Goal: Task Accomplishment & Management: Manage account settings

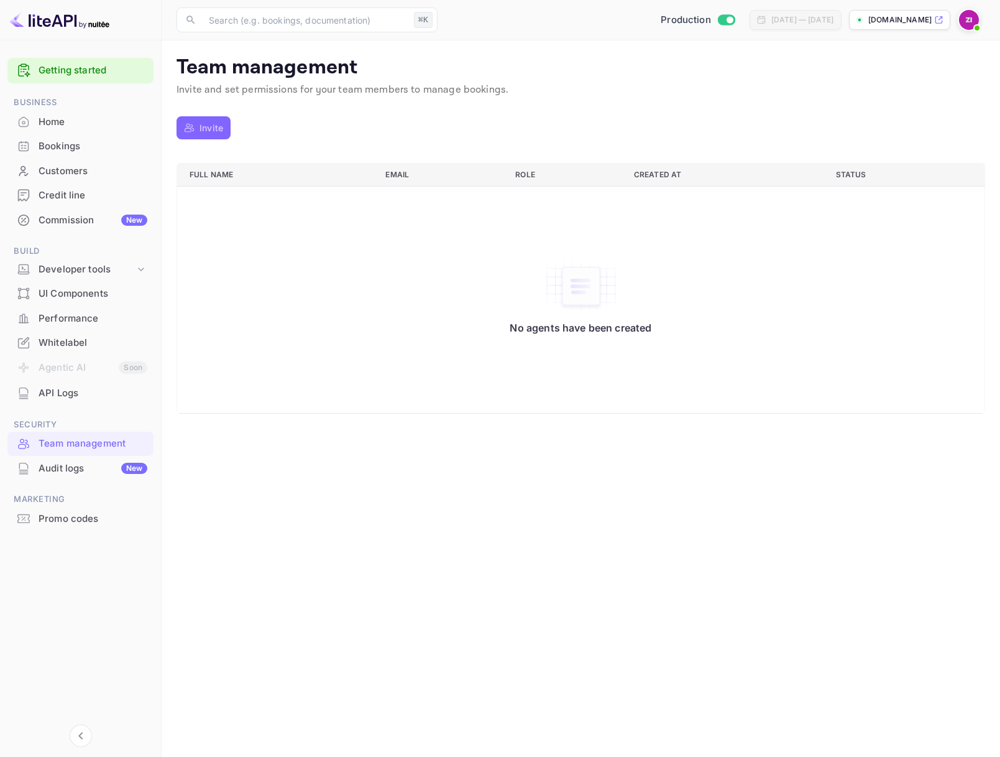
click at [208, 132] on p "Invite" at bounding box center [212, 127] width 24 height 13
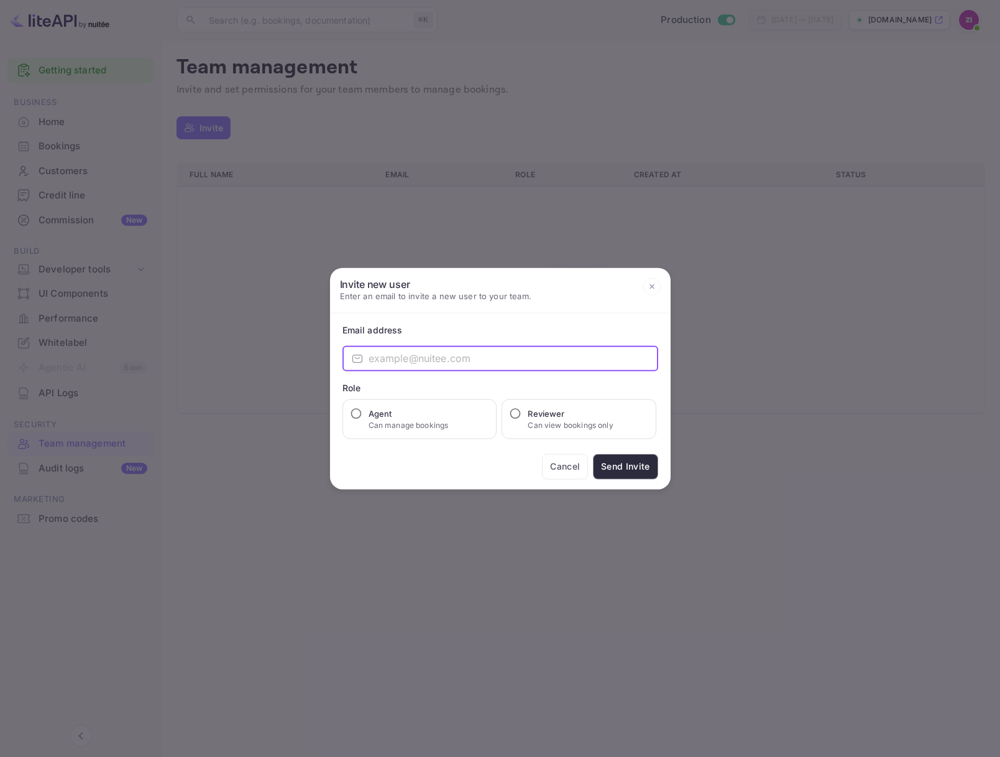
click at [435, 359] on input "email" at bounding box center [514, 358] width 290 height 25
type input "[EMAIL_ADDRESS]"
click at [354, 415] on input "Agent Can manage bookings" at bounding box center [356, 413] width 12 height 12
radio input "true"
click at [625, 468] on button "Send Invite" at bounding box center [625, 465] width 65 height 25
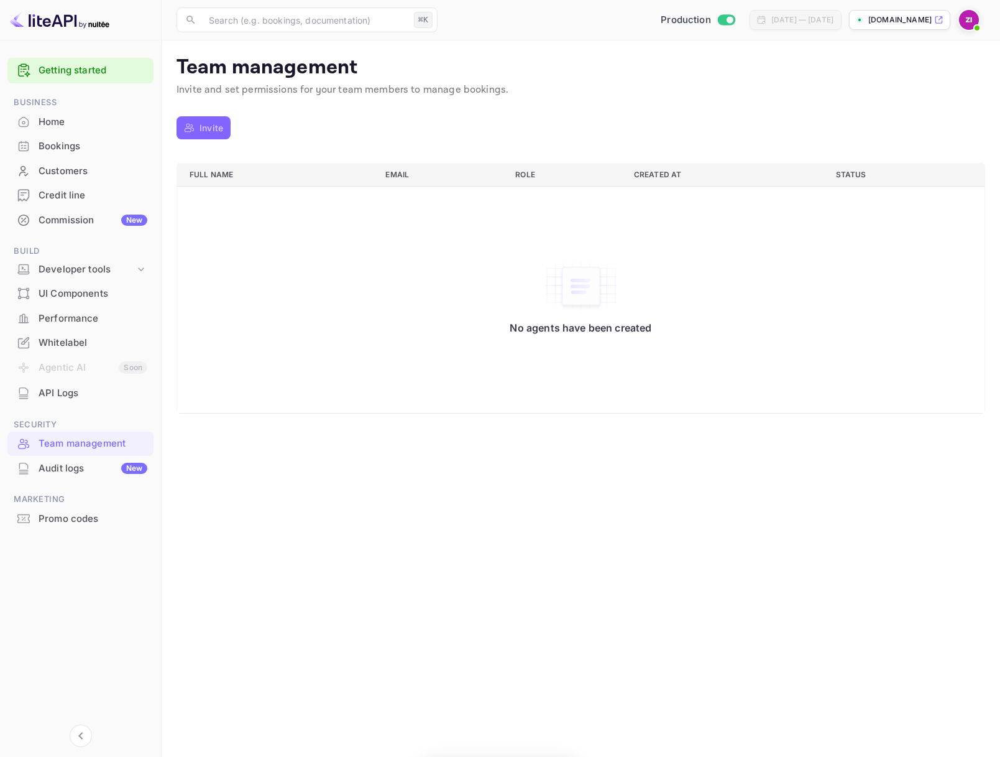
click at [211, 127] on p "Invite" at bounding box center [212, 127] width 24 height 13
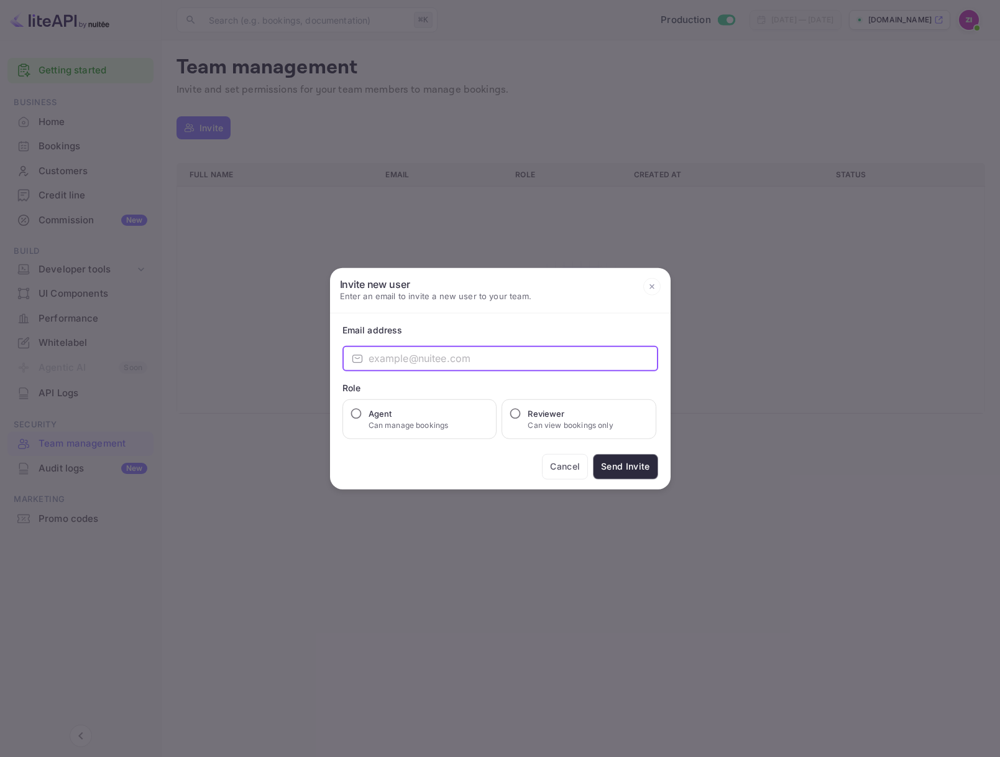
click at [442, 355] on input "email" at bounding box center [514, 358] width 290 height 25
type input "[EMAIL_ADDRESS]"
click at [357, 415] on input "Agent Can manage bookings" at bounding box center [356, 413] width 12 height 12
radio input "true"
click at [628, 462] on button "Send Invite" at bounding box center [625, 465] width 65 height 25
